Goal: Task Accomplishment & Management: Manage account settings

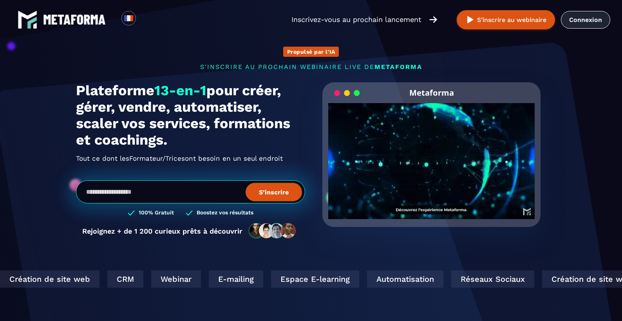
click at [580, 18] on link "Connexion" at bounding box center [585, 20] width 49 height 18
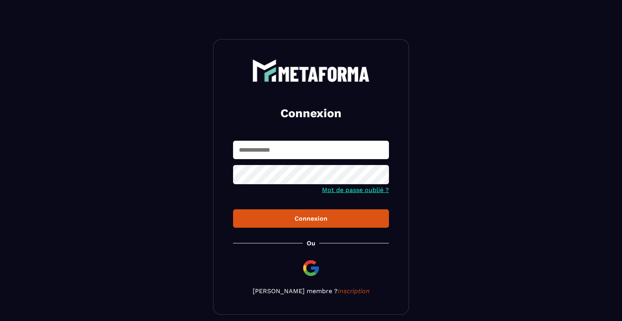
type input "**********"
click at [289, 230] on div "**********" at bounding box center [311, 176] width 196 height 275
click at [288, 220] on div "Connexion" at bounding box center [310, 218] width 143 height 7
